Goal: Task Accomplishment & Management: Complete application form

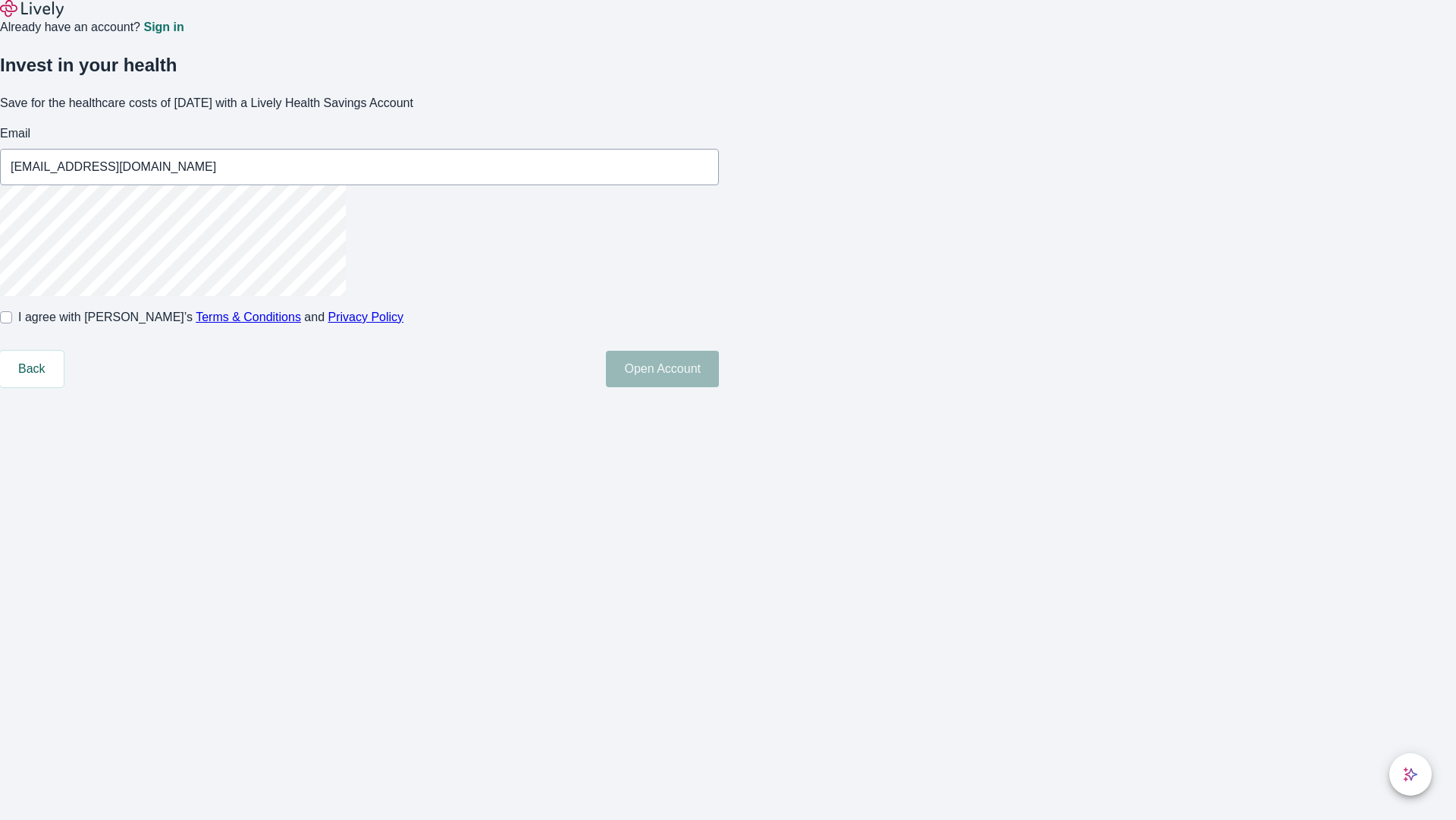
click at [12, 323] on input "I agree with Lively’s Terms & Conditions and Privacy Policy" at bounding box center [5, 317] width 12 height 12
checkbox input "true"
click at [719, 387] on button "Open Account" at bounding box center [663, 368] width 113 height 36
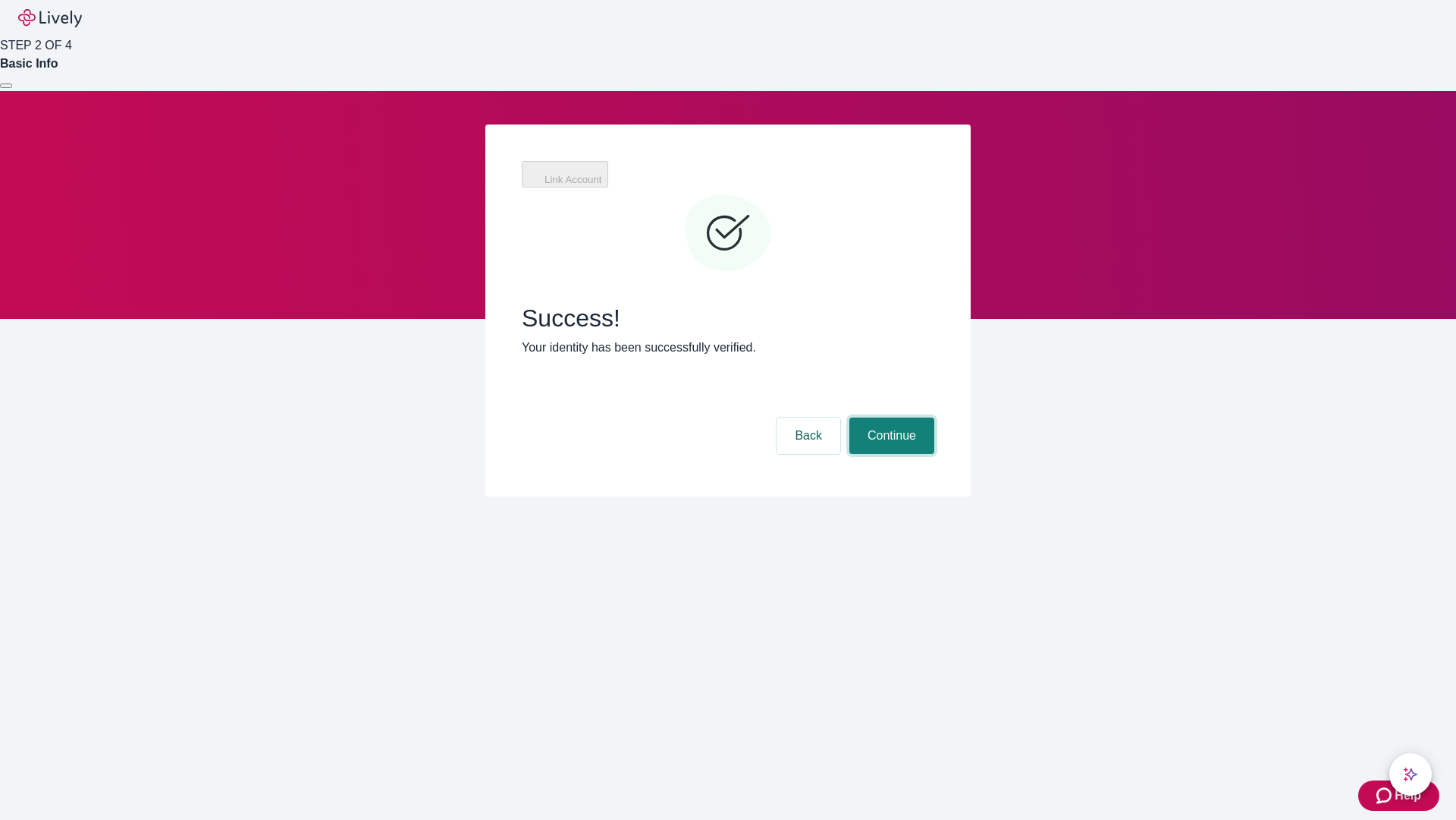
click at [890, 418] on button "Continue" at bounding box center [892, 436] width 85 height 36
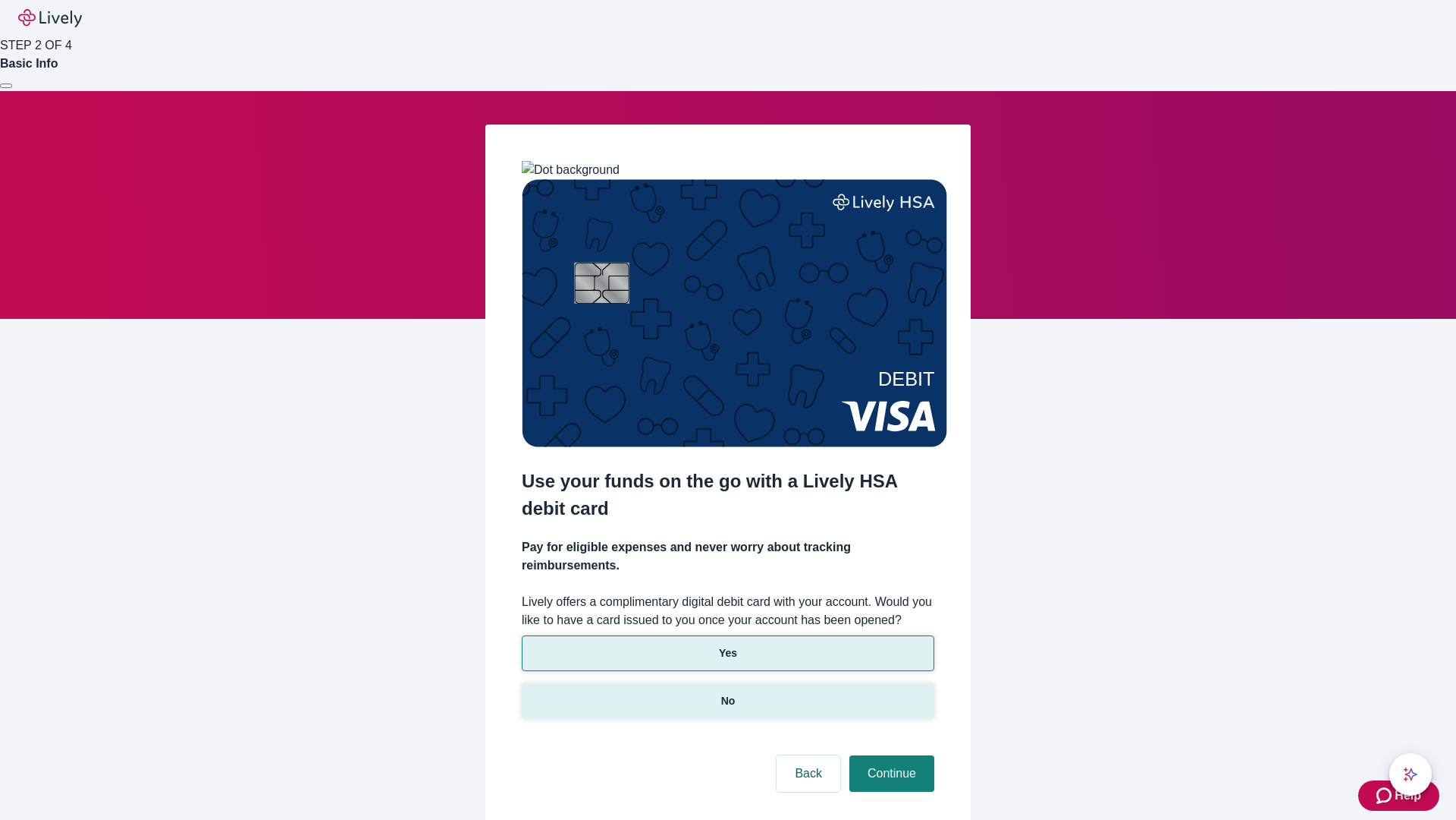
click at [728, 693] on p "No" at bounding box center [728, 701] width 15 height 16
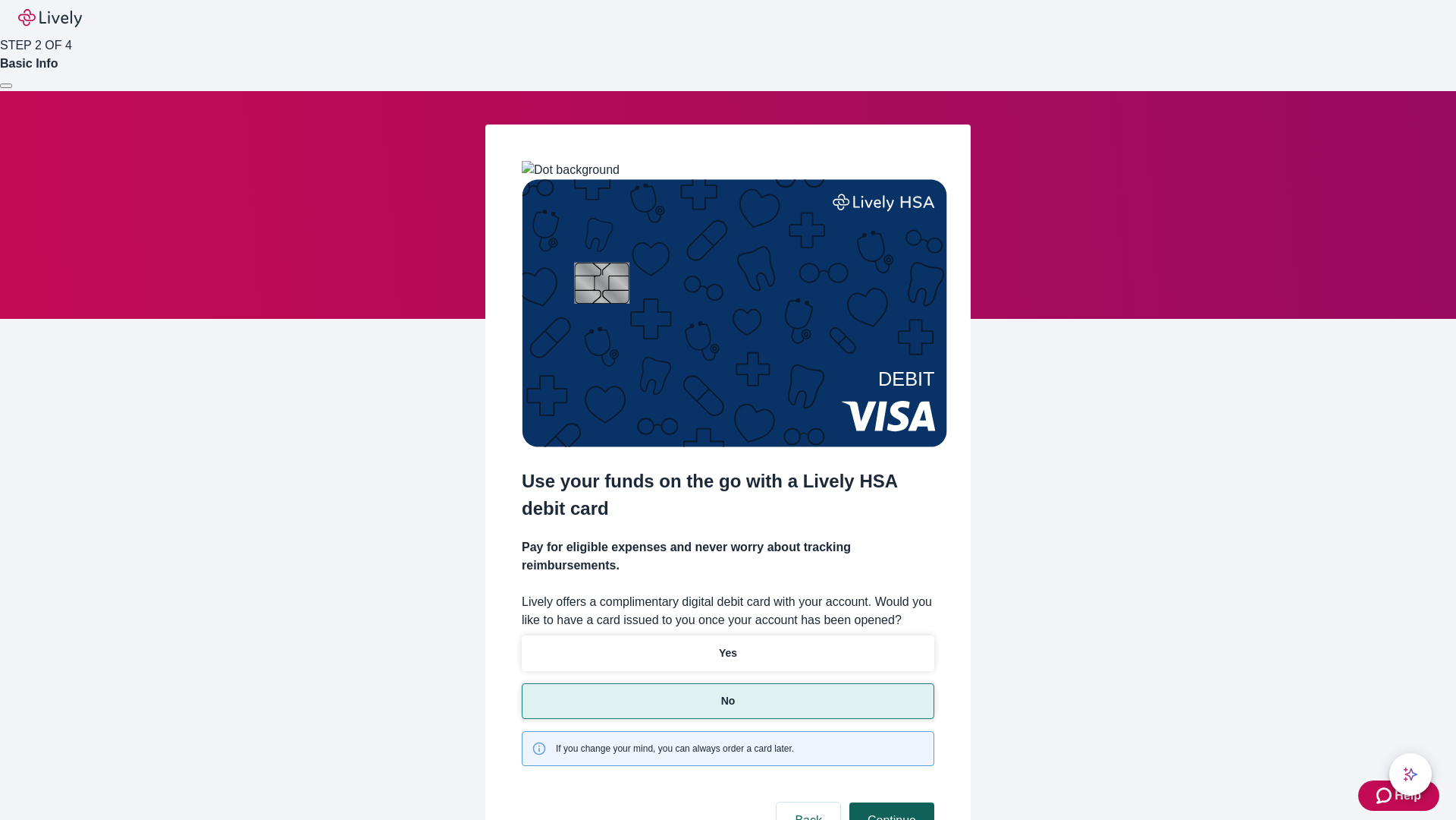
click at [890, 802] on button "Continue" at bounding box center [892, 820] width 85 height 36
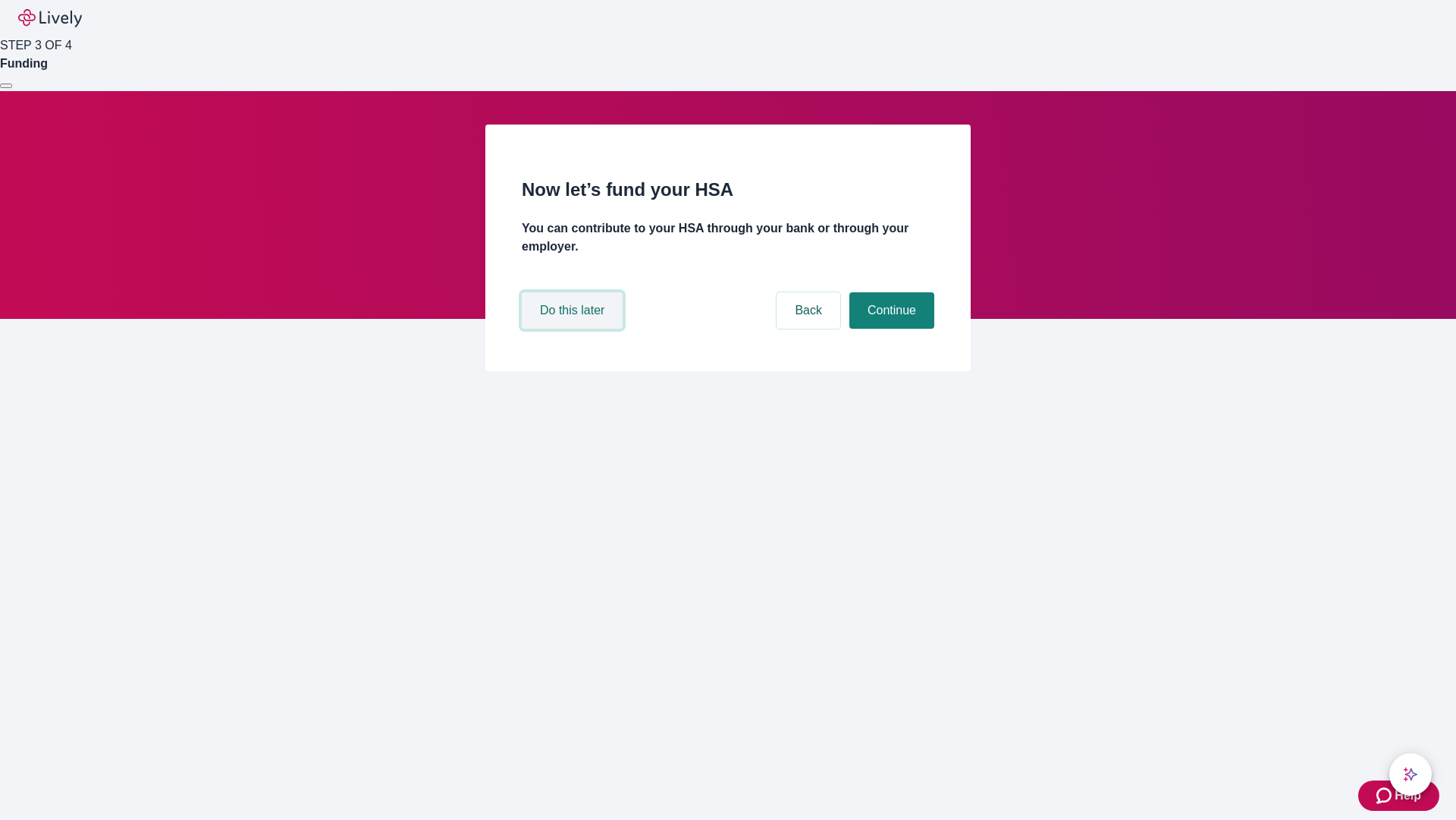
click at [574, 328] on button "Do this later" at bounding box center [572, 310] width 101 height 36
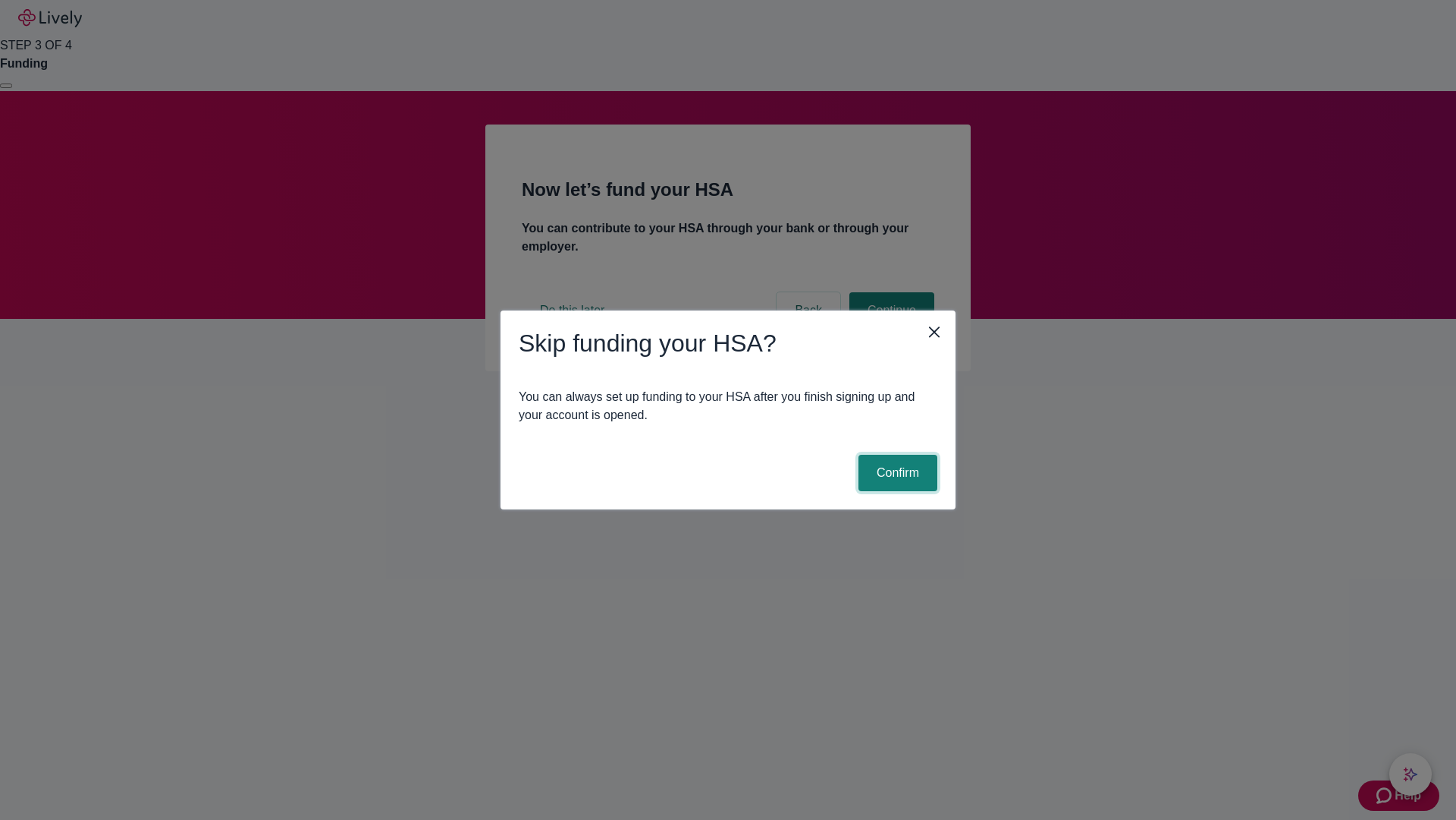
click at [896, 472] on button "Confirm" at bounding box center [898, 472] width 79 height 36
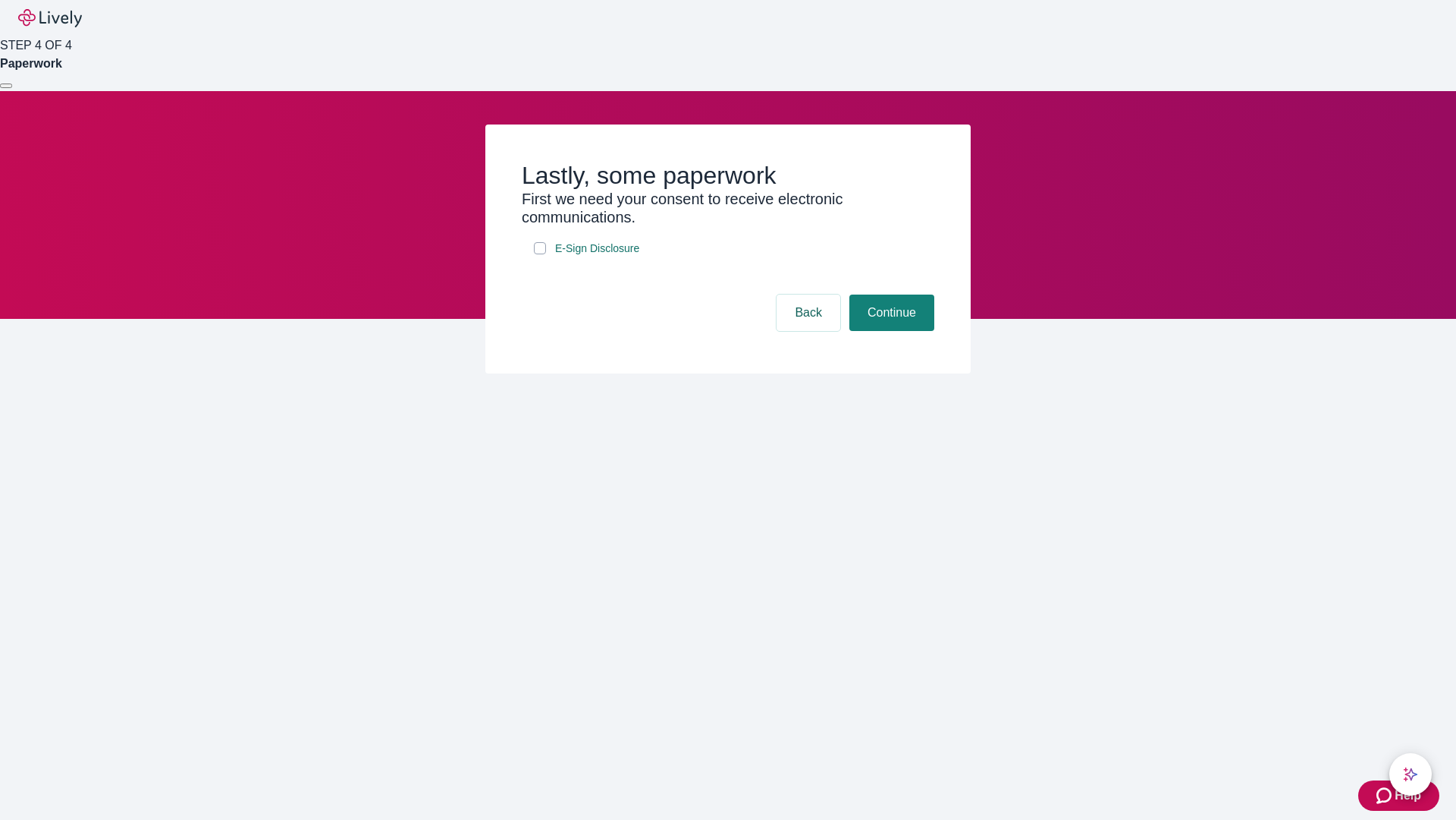
click at [540, 254] on input "E-Sign Disclosure" at bounding box center [540, 247] width 12 height 12
checkbox input "true"
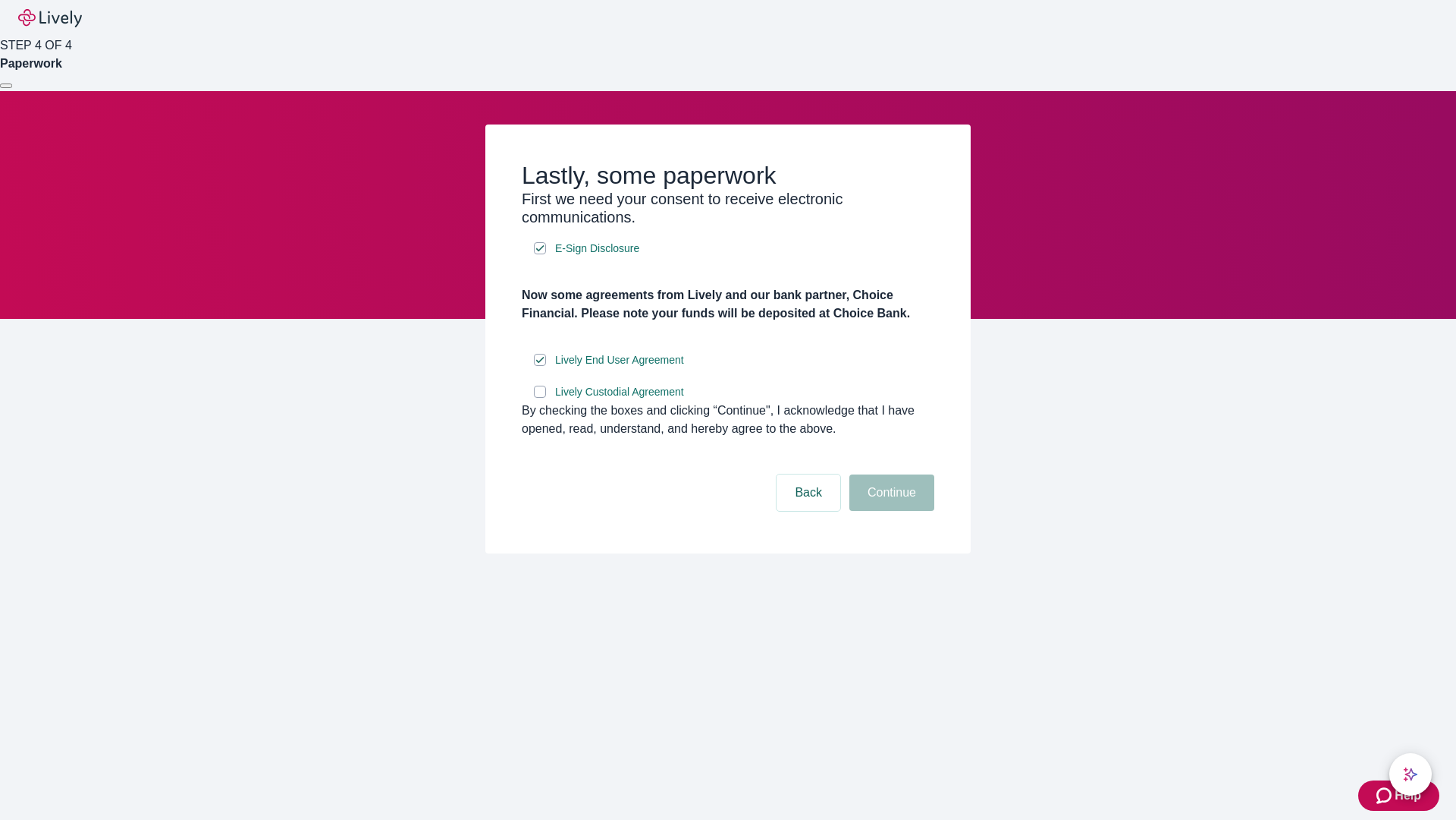
click at [540, 398] on input "Lively Custodial Agreement" at bounding box center [540, 391] width 12 height 12
checkbox input "true"
click at [890, 511] on button "Continue" at bounding box center [892, 493] width 85 height 36
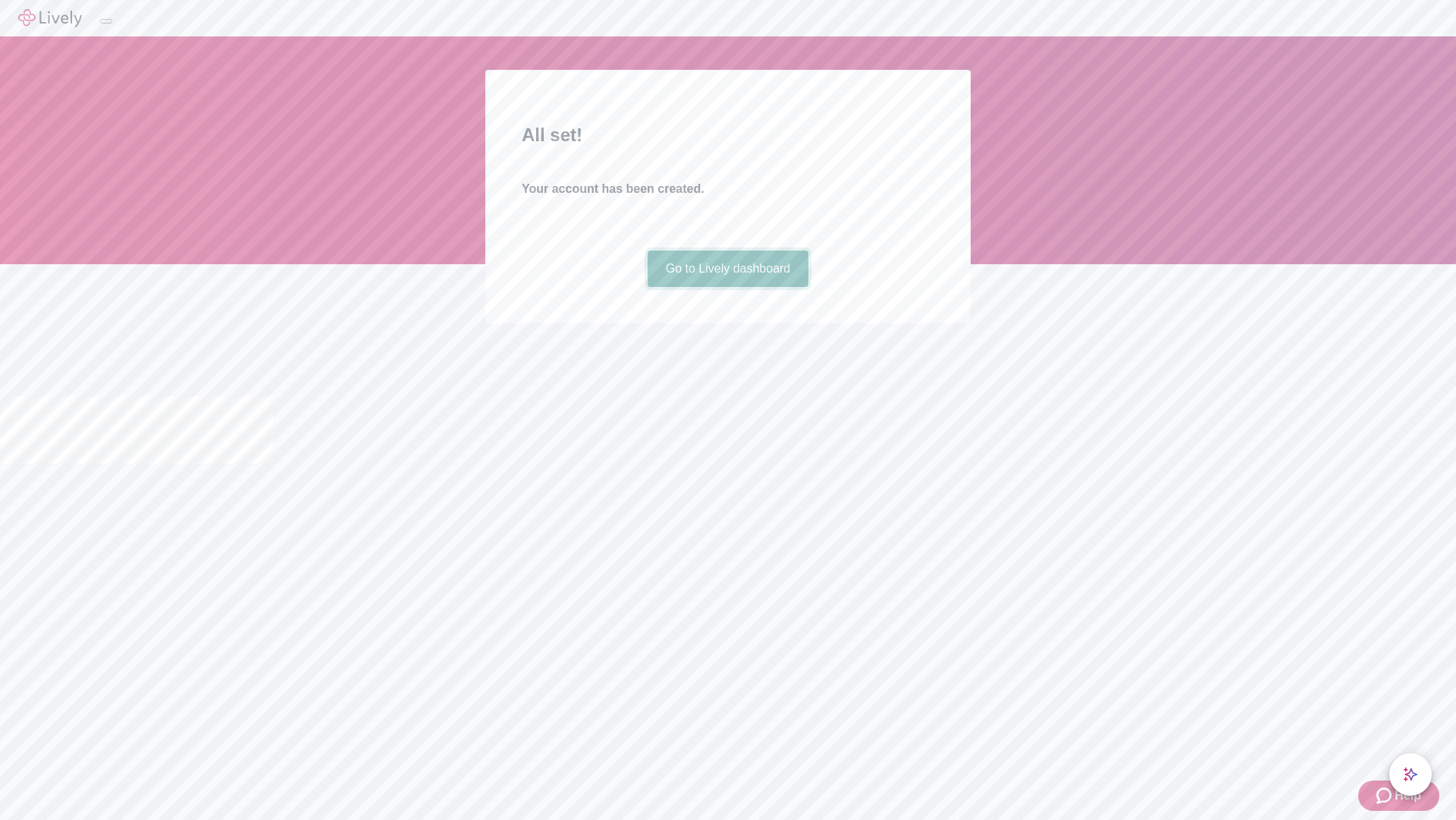
click at [728, 286] on link "Go to Lively dashboard" at bounding box center [728, 269] width 161 height 36
